Goal: Navigation & Orientation: Understand site structure

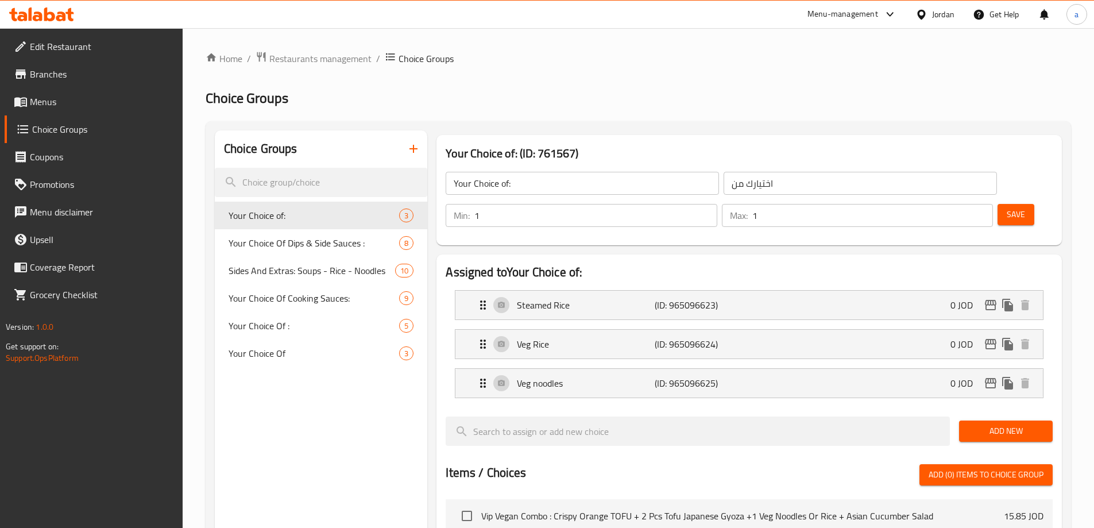
click at [310, 70] on div "Home / Restaurants management / Choice Groups Choice Groups Choice Groups Your …" at bounding box center [639, 482] width 866 height 863
click at [296, 58] on span "Restaurants management" at bounding box center [320, 59] width 102 height 14
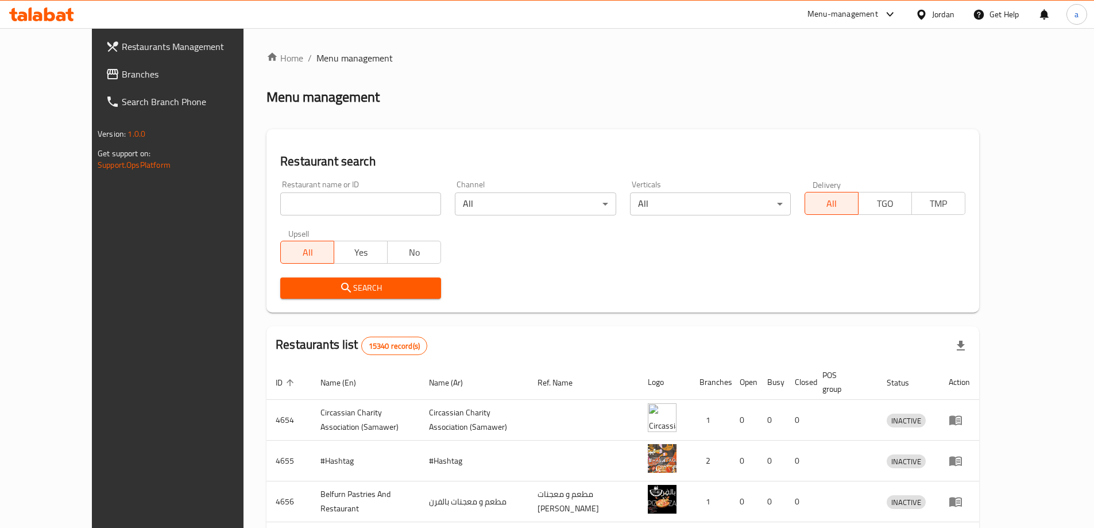
click at [92, 77] on div "Restaurants Management Branches Search Branch Phone Version: 1.0.0 Get support …" at bounding box center [547, 439] width 910 height 823
click at [122, 72] on span "Branches" at bounding box center [194, 74] width 144 height 14
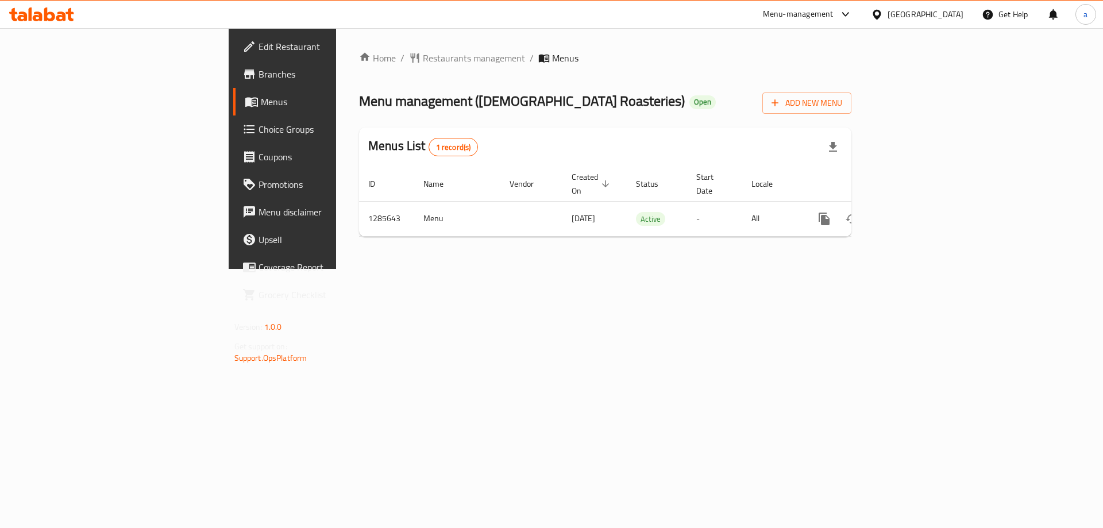
click at [233, 92] on link "Menus" at bounding box center [323, 102] width 180 height 28
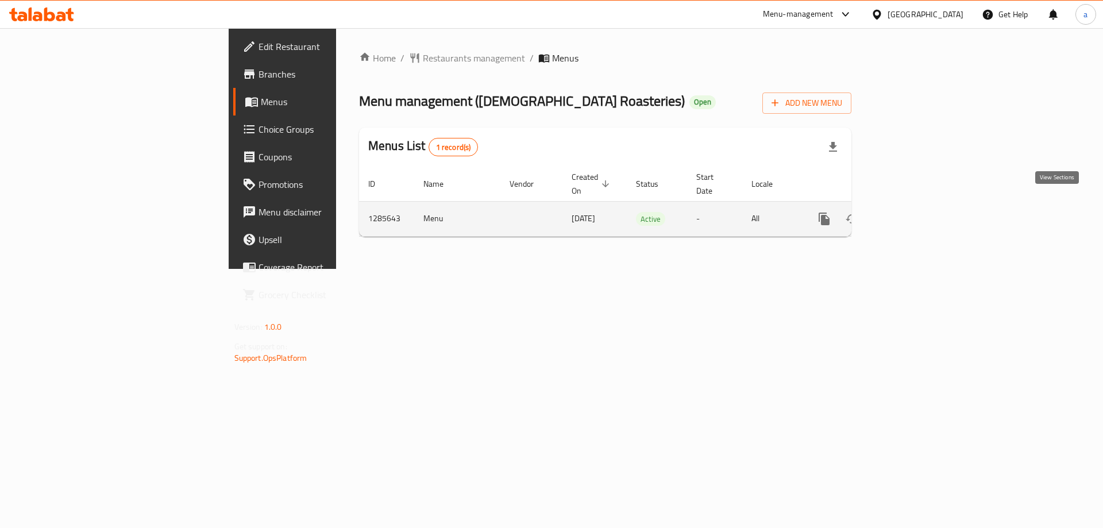
click at [921, 205] on link "enhanced table" at bounding box center [907, 219] width 28 height 28
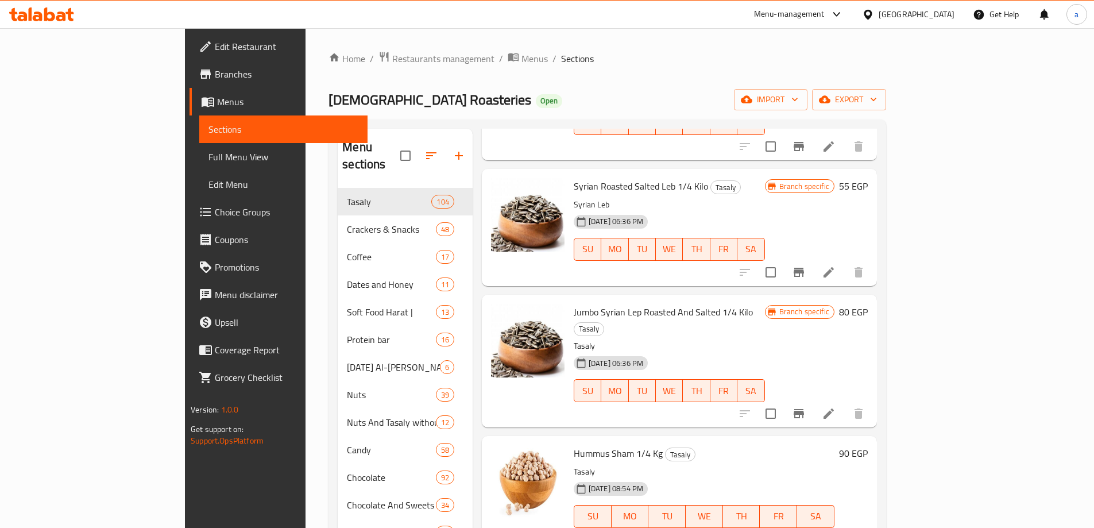
scroll to position [460, 0]
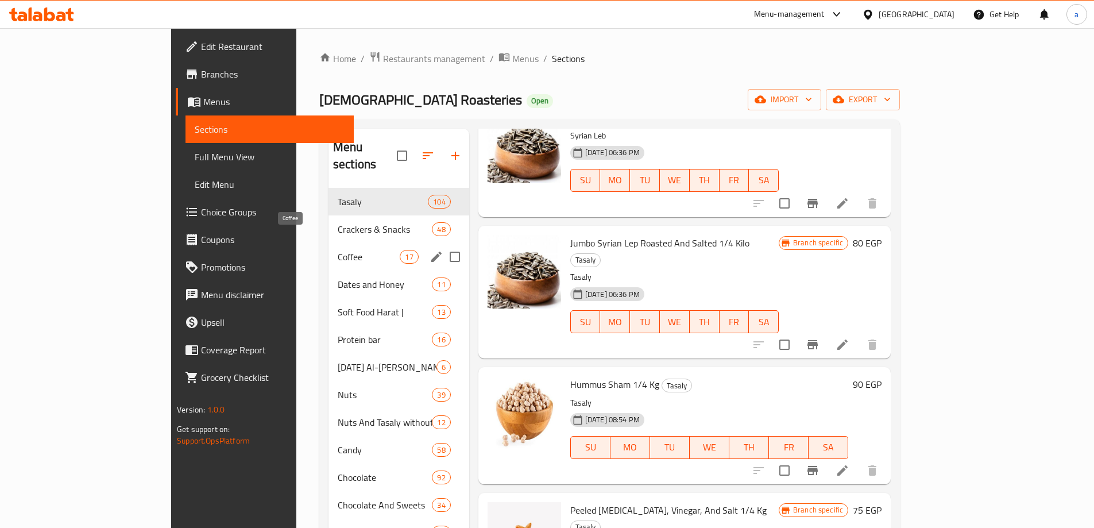
click at [338, 250] on span "Coffee" at bounding box center [369, 257] width 63 height 14
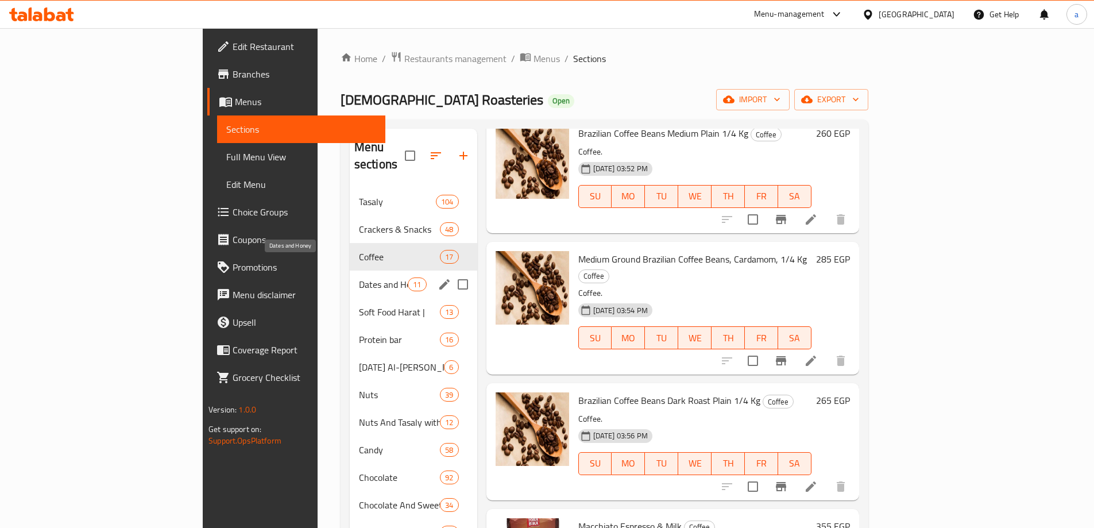
click at [359, 277] on span "Dates and Honey" at bounding box center [383, 284] width 49 height 14
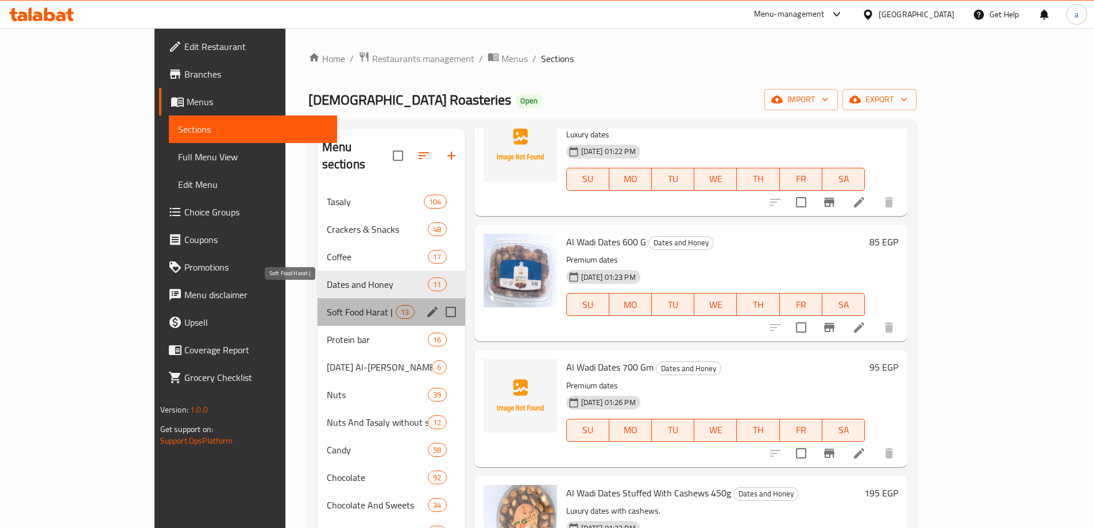
click at [327, 305] on span "Soft Food Harat |" at bounding box center [362, 312] width 70 height 14
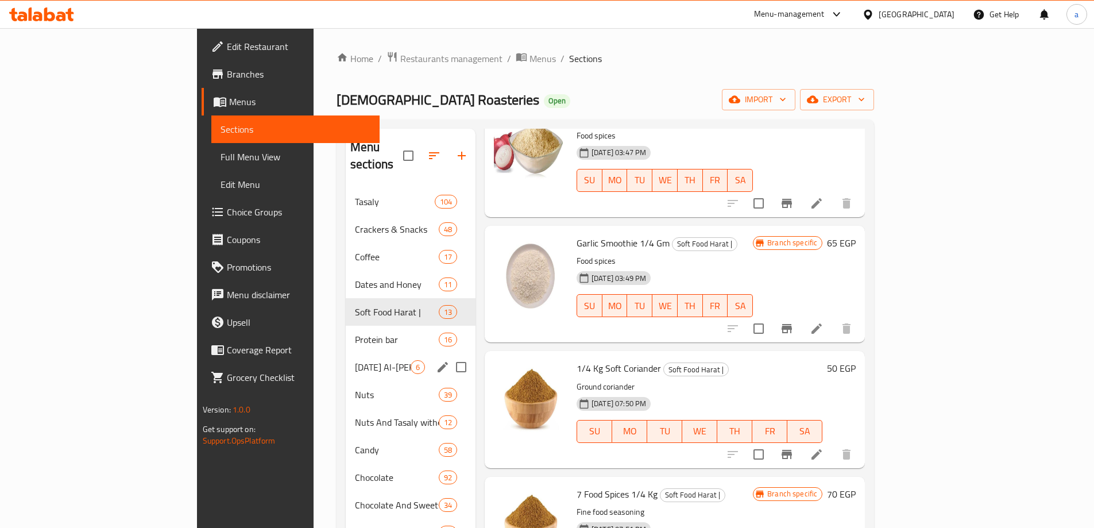
scroll to position [161, 0]
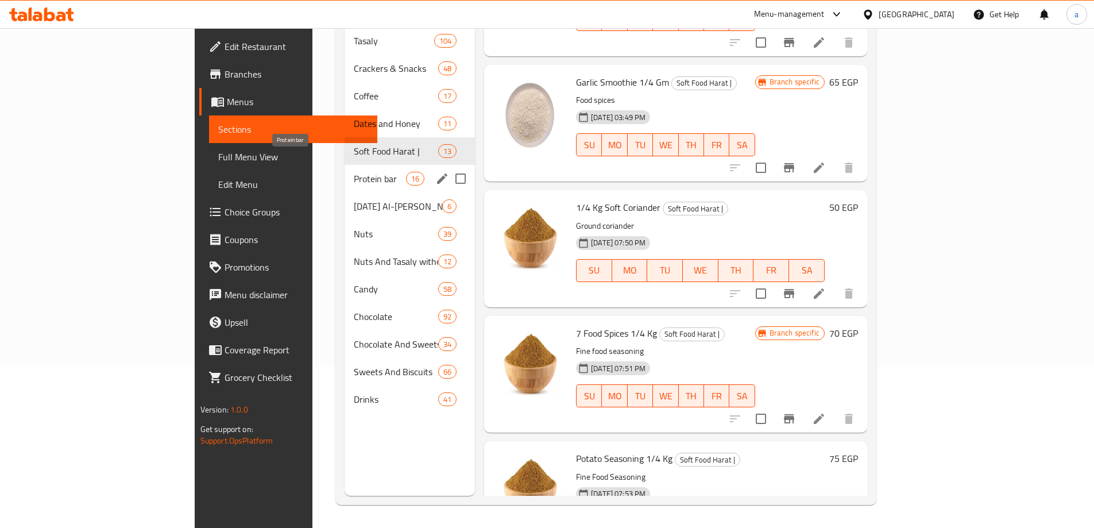
click at [354, 172] on span "Protein bar" at bounding box center [380, 179] width 52 height 14
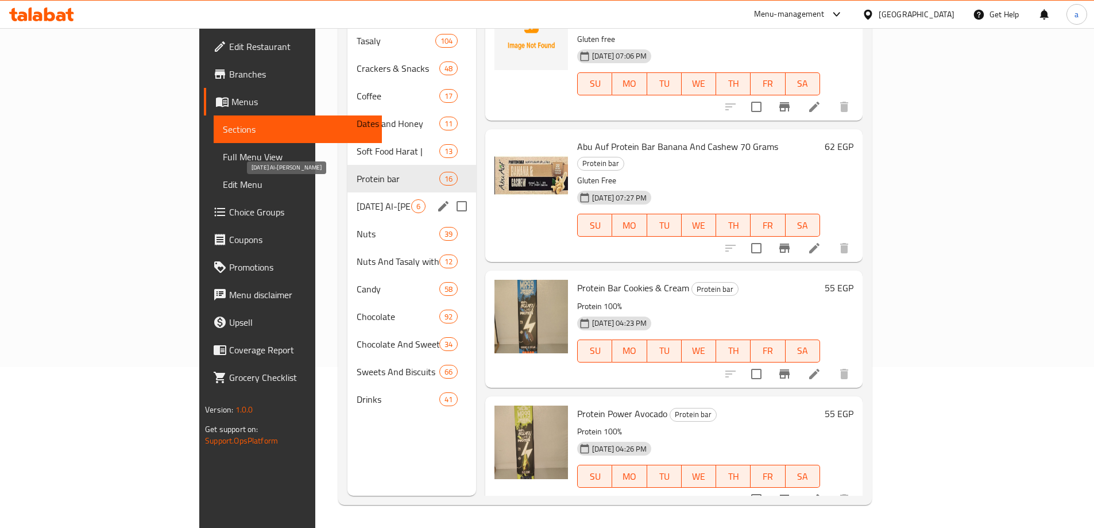
click at [357, 199] on span "Mawlid Al-Nabi Al-Sharif Sweets" at bounding box center [384, 206] width 55 height 14
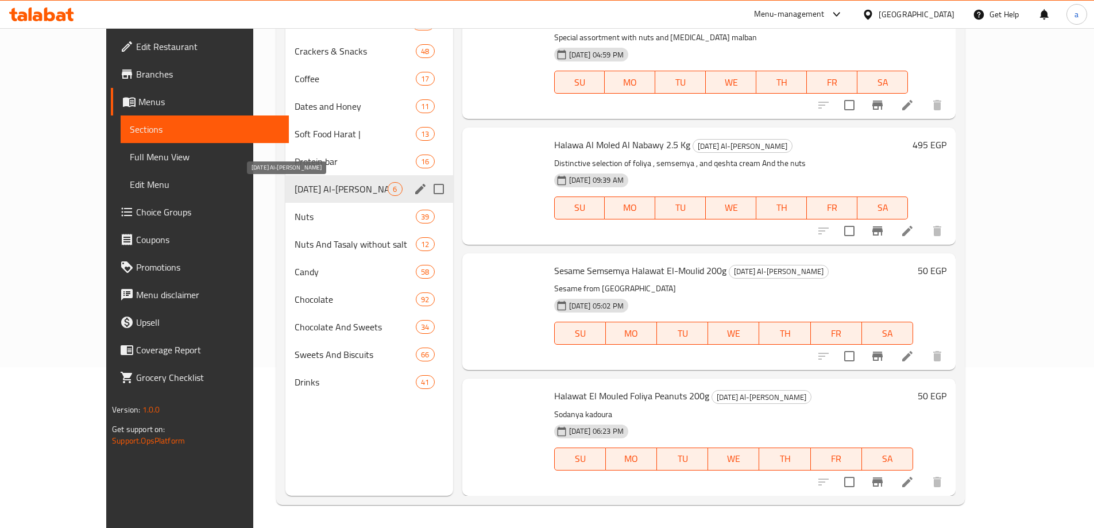
scroll to position [270, 0]
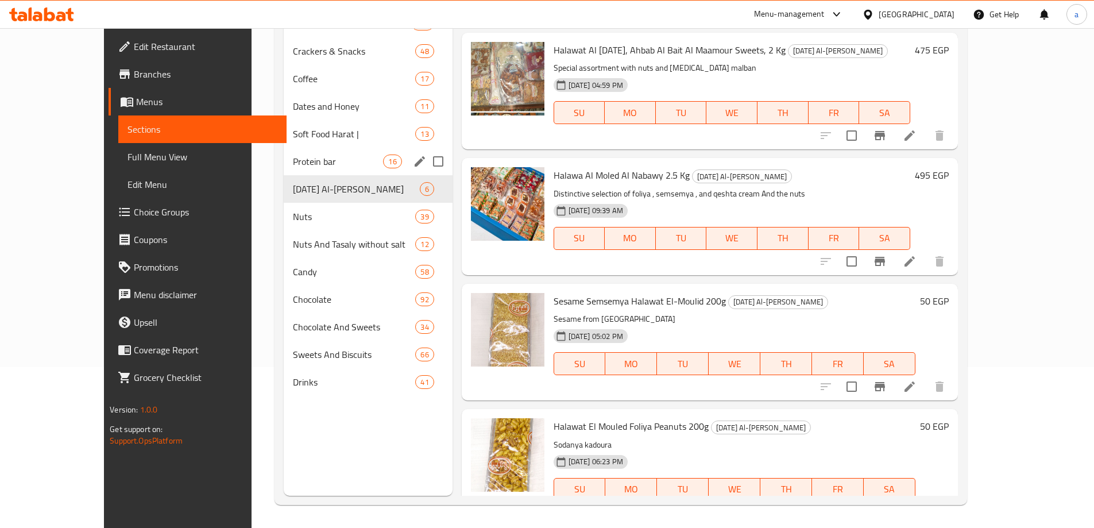
click at [293, 161] on span "Protein bar" at bounding box center [338, 162] width 90 height 14
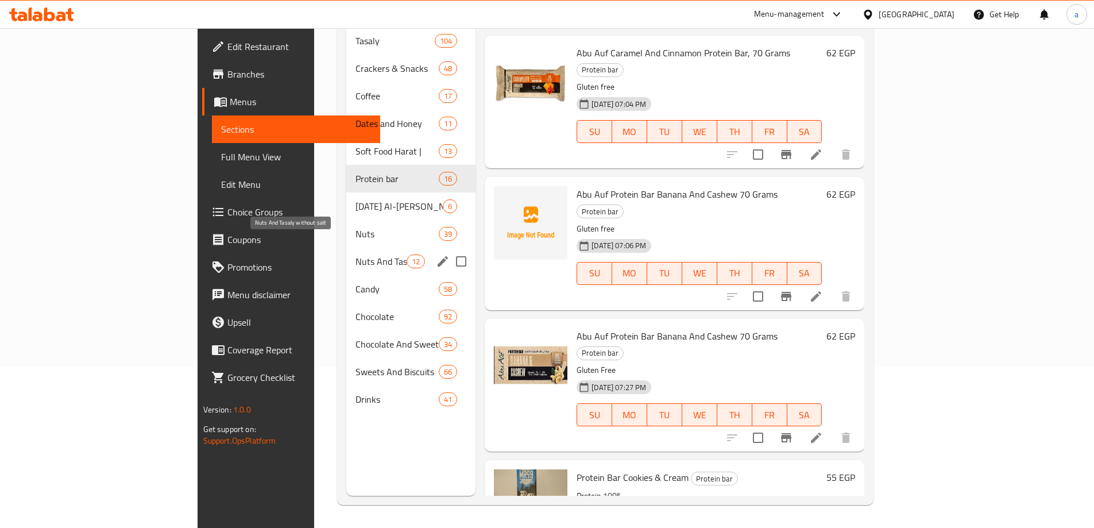
click at [346, 257] on div "Nuts And Tasaly without salt 12" at bounding box center [411, 262] width 130 height 28
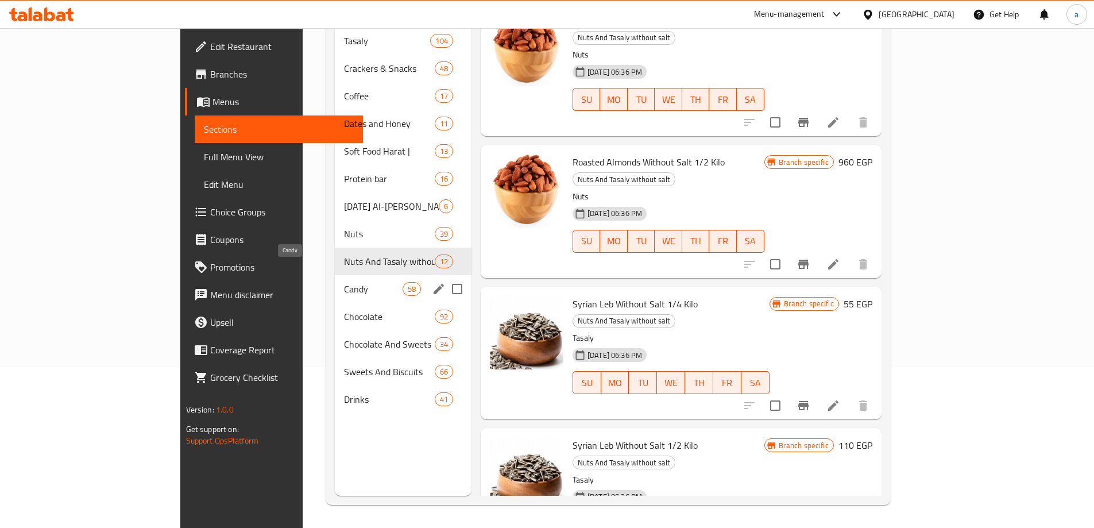
click at [344, 282] on span "Candy" at bounding box center [373, 289] width 59 height 14
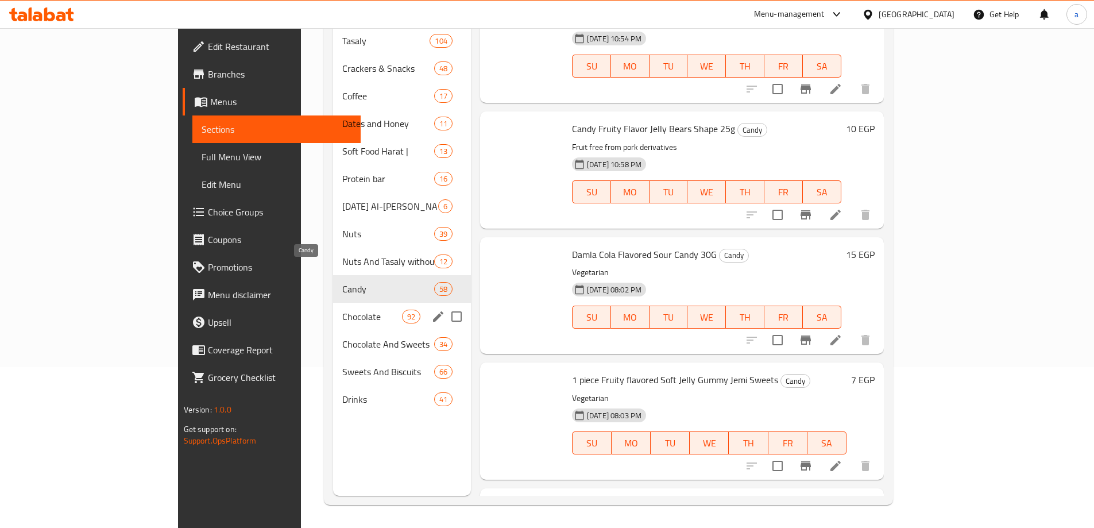
click at [342, 310] on span "Chocolate" at bounding box center [371, 317] width 59 height 14
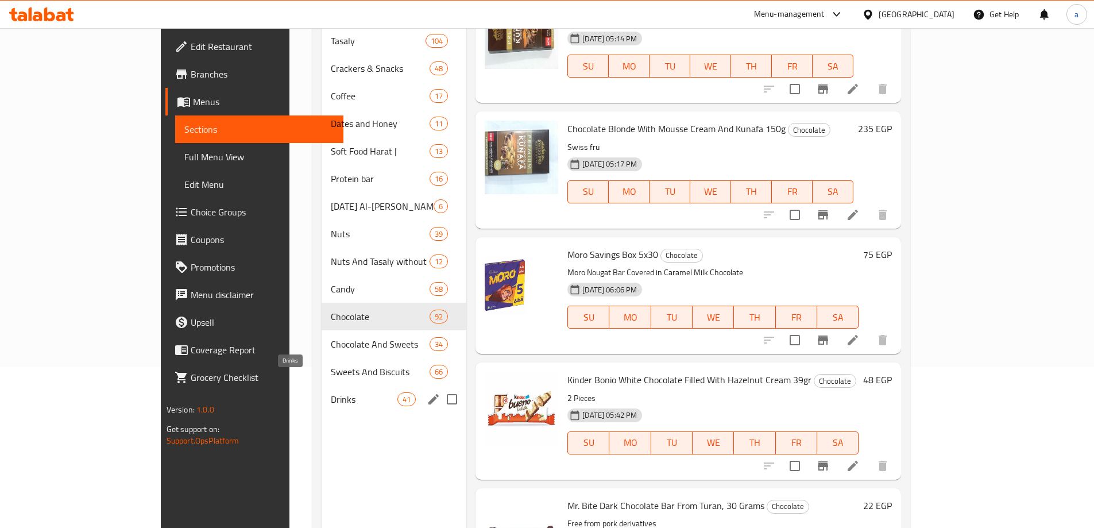
click at [331, 392] on span "Drinks" at bounding box center [364, 399] width 67 height 14
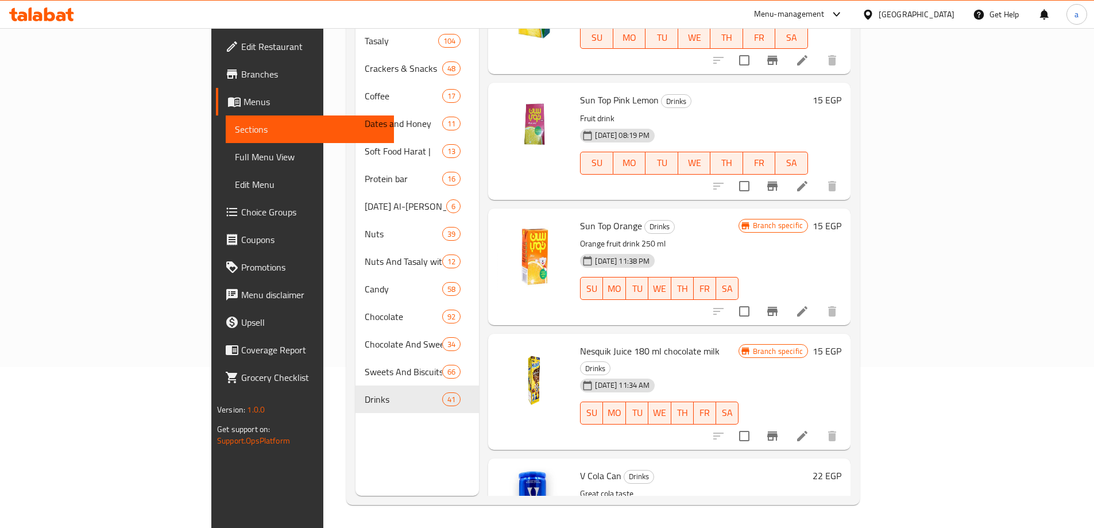
scroll to position [3676, 0]
